Goal: Information Seeking & Learning: Check status

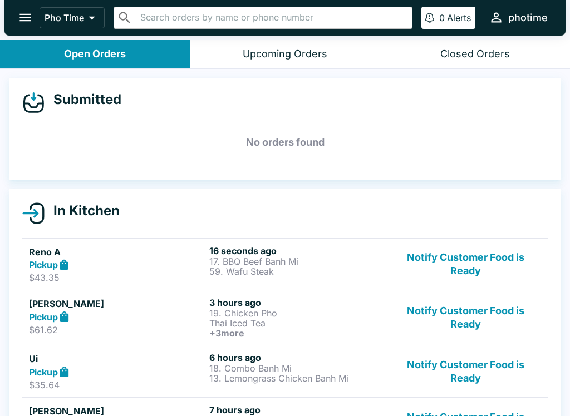
click at [298, 269] on p "59. Wafu Steak" at bounding box center [297, 271] width 176 height 10
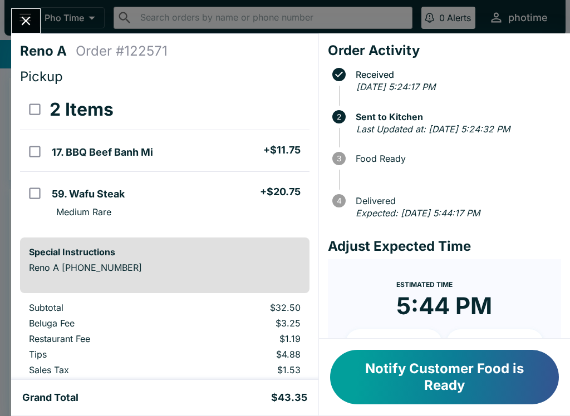
click at [21, 23] on icon "Close" at bounding box center [25, 20] width 15 height 15
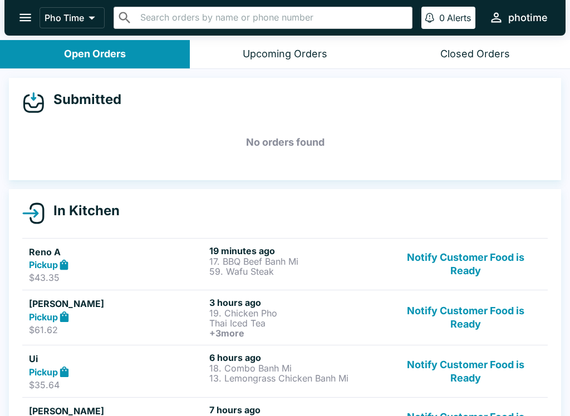
click at [23, 17] on icon "open drawer" at bounding box center [25, 17] width 15 height 15
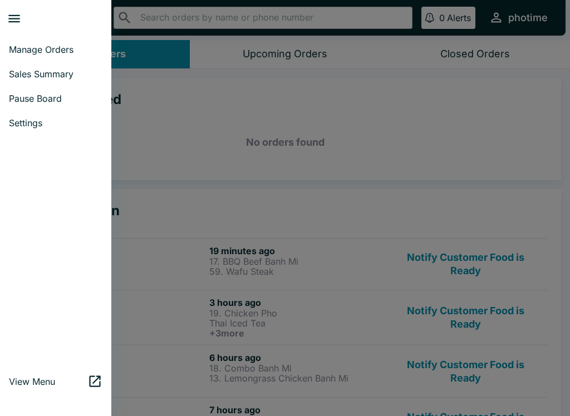
click at [54, 71] on span "Sales Summary" at bounding box center [55, 73] width 93 height 11
select select "03:00"
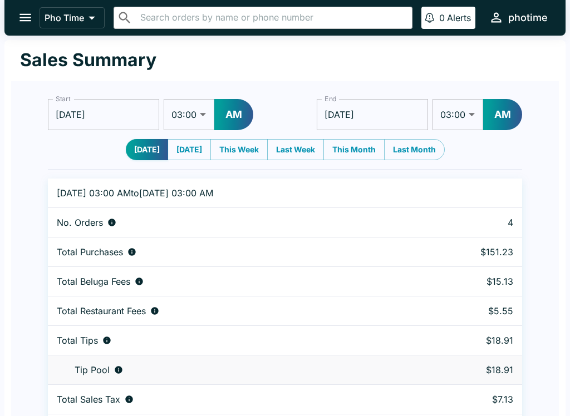
click at [187, 130] on select "01:00 01:30 02:00 02:30 03:00 03:30 04:00 04:30 05:00 05:30 06:00 06:30 07:00 0…" at bounding box center [189, 114] width 51 height 31
click at [193, 146] on button "[DATE]" at bounding box center [188, 149] width 43 height 21
type input "[DATE]"
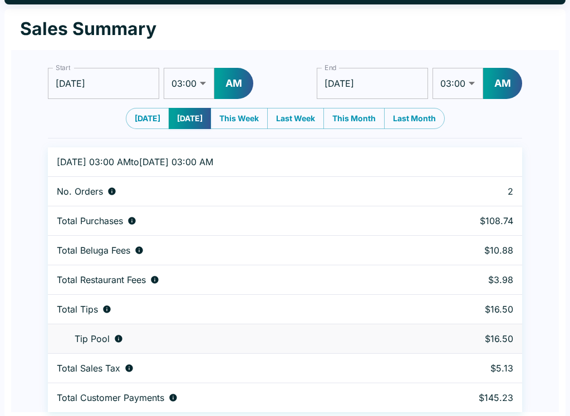
scroll to position [34, 0]
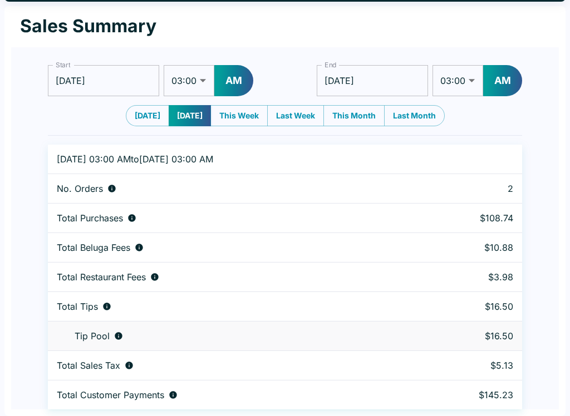
click at [256, 113] on button "This Week" at bounding box center [238, 115] width 57 height 21
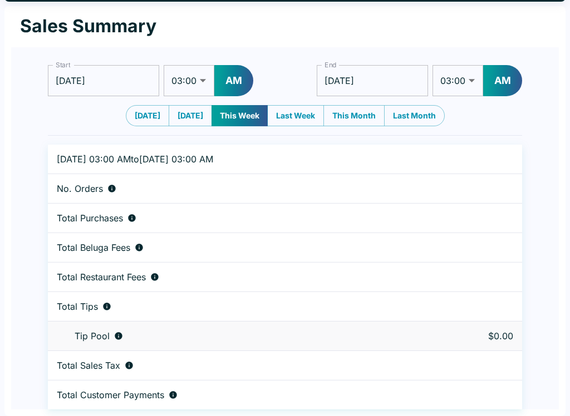
type input "[DATE]"
click at [147, 110] on button "[DATE]" at bounding box center [147, 115] width 43 height 21
type input "[DATE]"
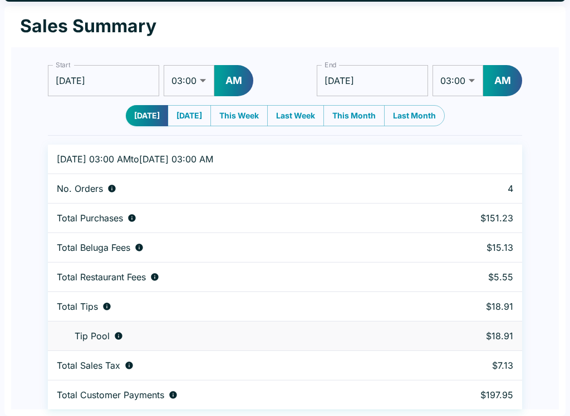
click at [370, 28] on div "Sales Summary" at bounding box center [284, 26] width 547 height 41
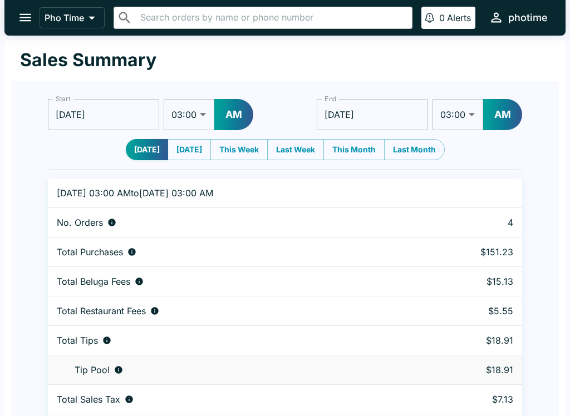
click at [74, 113] on input "[DATE]" at bounding box center [103, 114] width 111 height 31
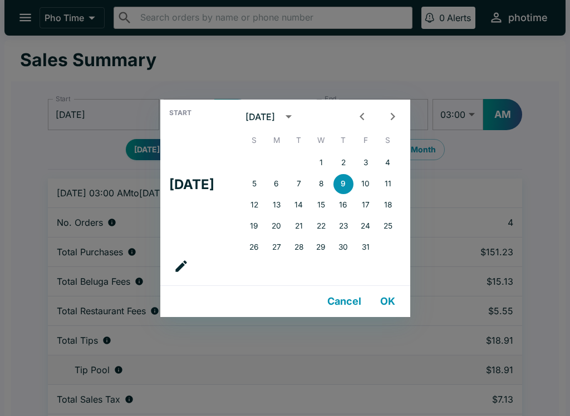
click at [7, 20] on div "Start Thu, Oct [DATE] S M T W T F S 1 2 3 4 5 6 7 8 9 10 11 12 13 14 15 16 17 1…" at bounding box center [285, 208] width 570 height 416
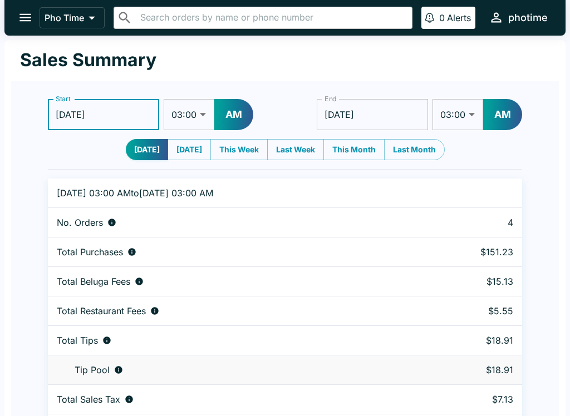
click at [17, 24] on button "open drawer" at bounding box center [25, 17] width 28 height 28
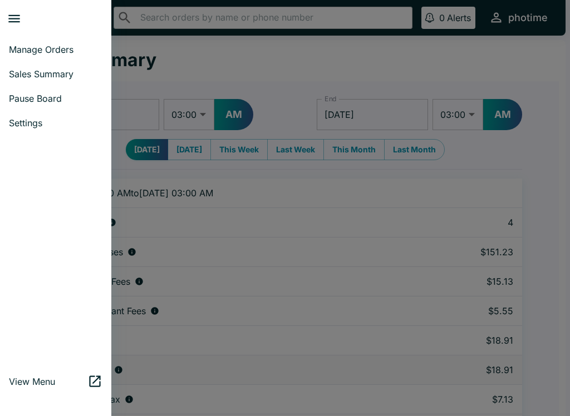
click at [23, 68] on link "Sales Summary" at bounding box center [55, 74] width 111 height 24
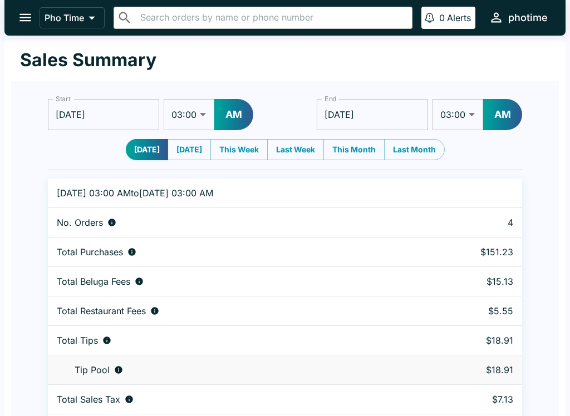
click at [142, 142] on button "[DATE]" at bounding box center [147, 149] width 42 height 21
